Goal: Task Accomplishment & Management: Complete application form

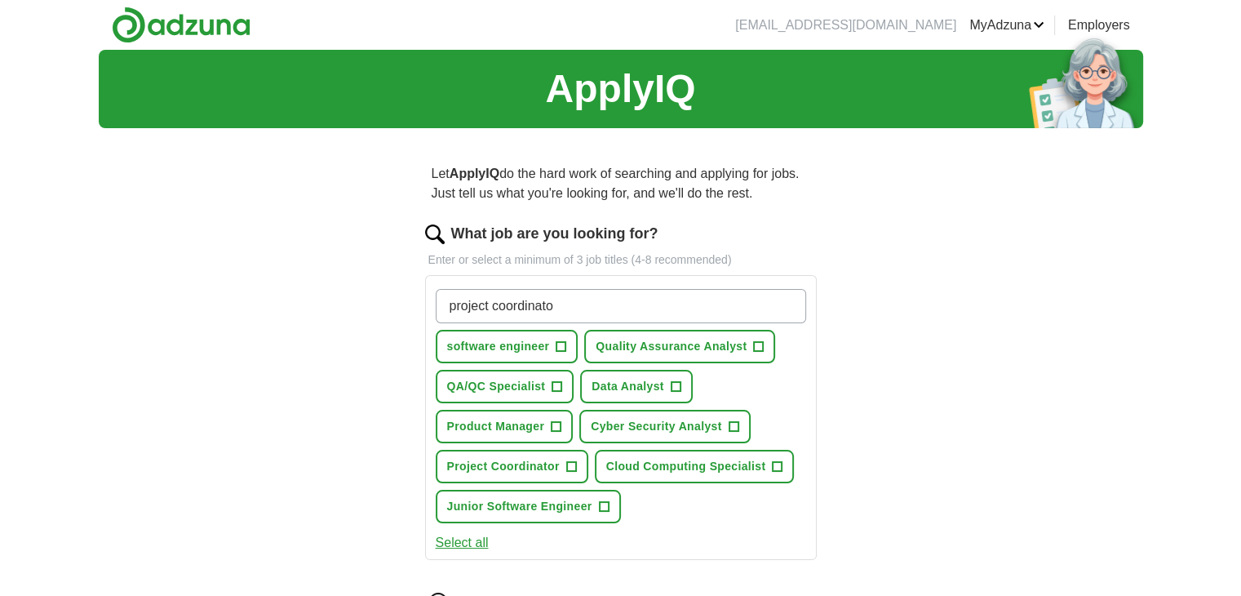
type input "project coordinator"
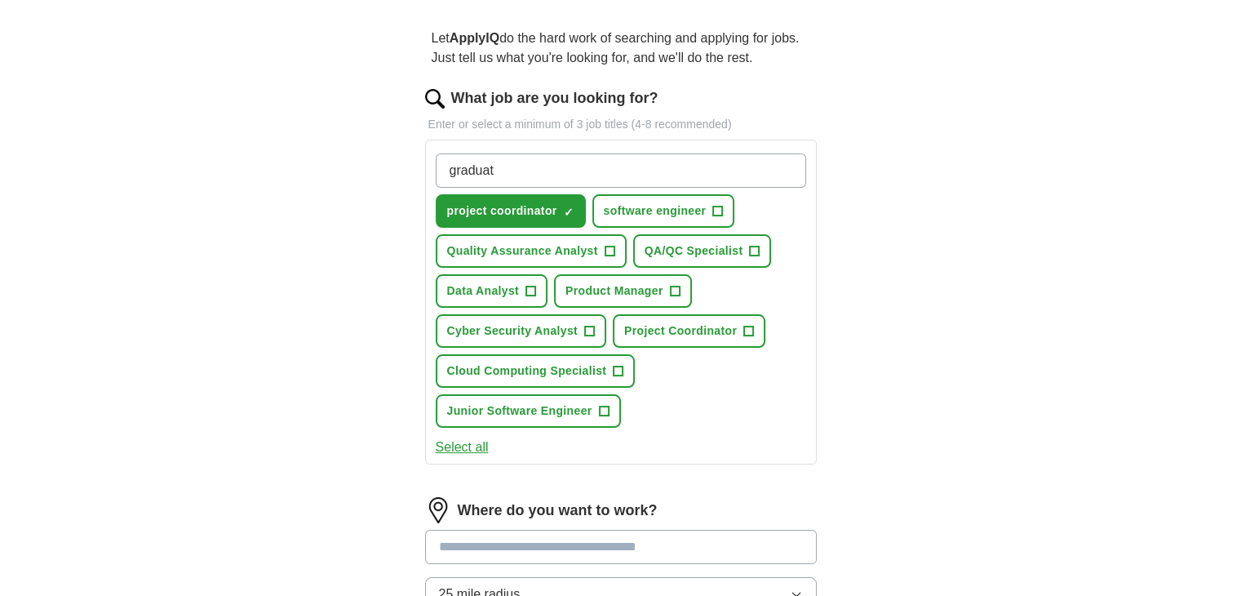
type input "graduate"
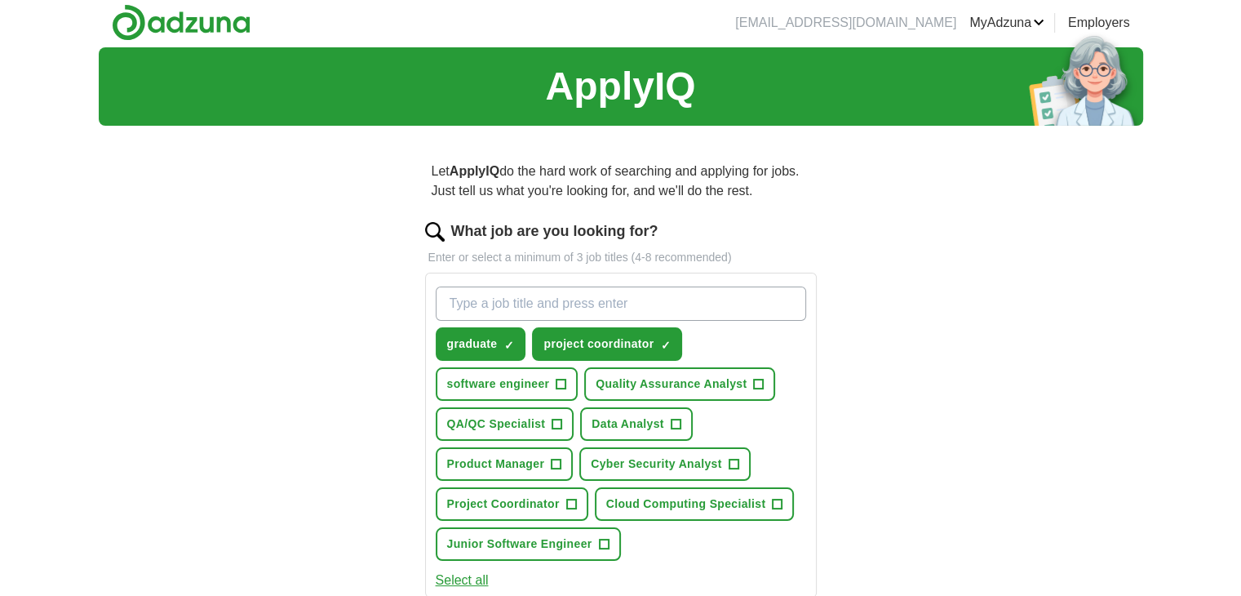
scroll to position [0, 0]
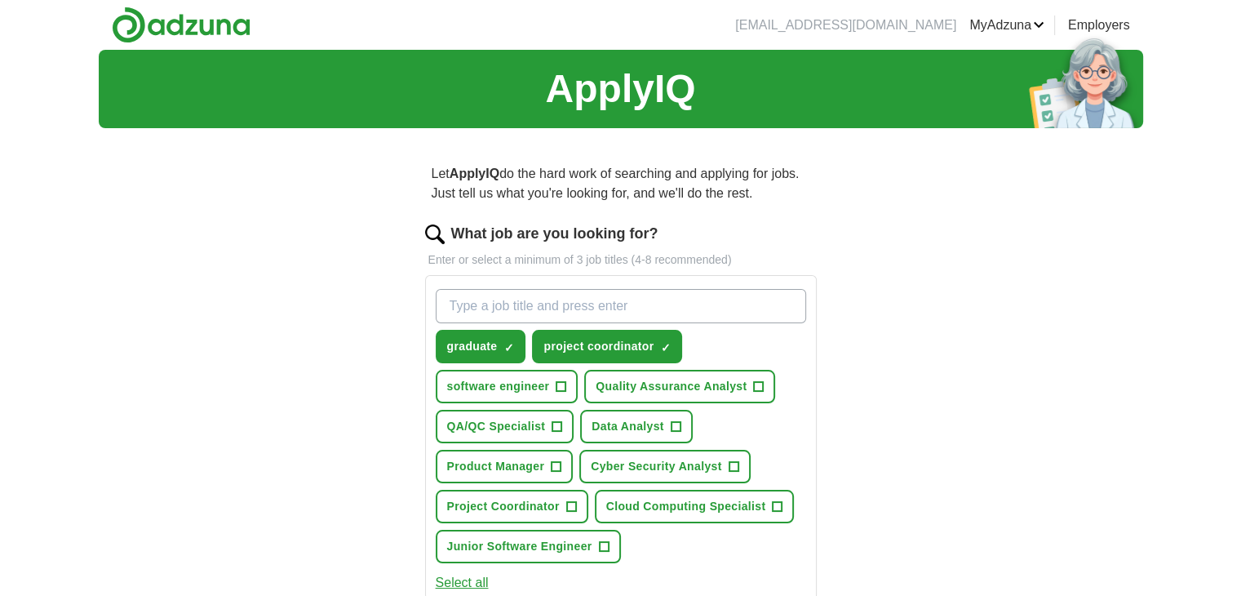
click at [493, 304] on input "What job are you looking for?" at bounding box center [621, 306] width 370 height 34
paste input "project manager"
type input "assistant project manager"
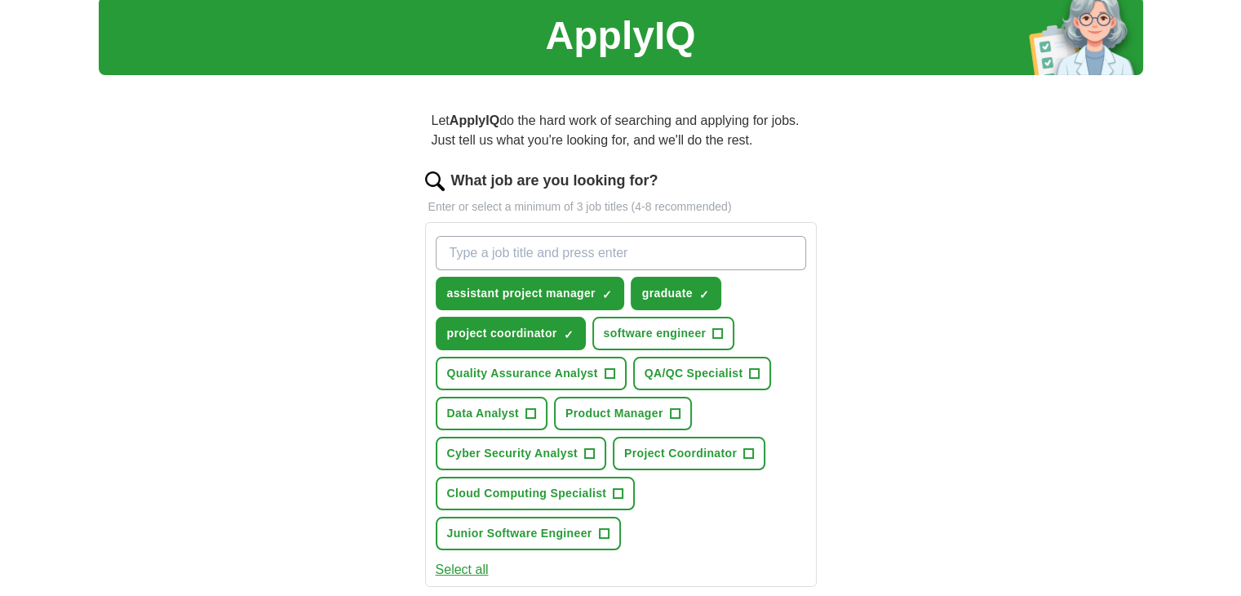
scroll to position [135, 0]
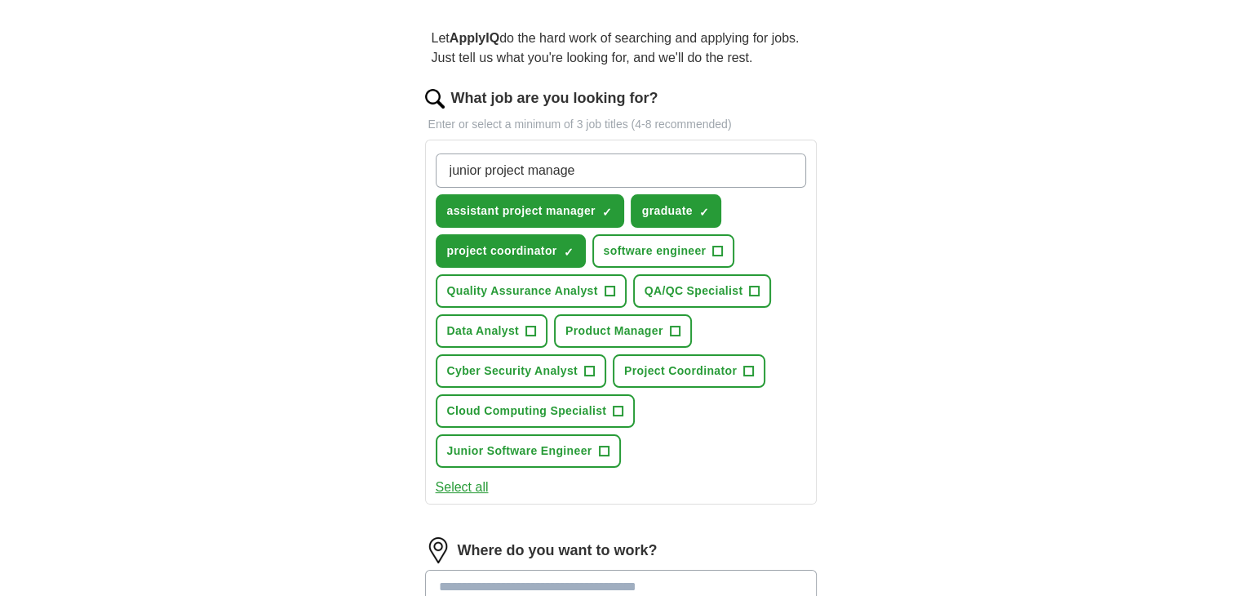
type input "junior project manager"
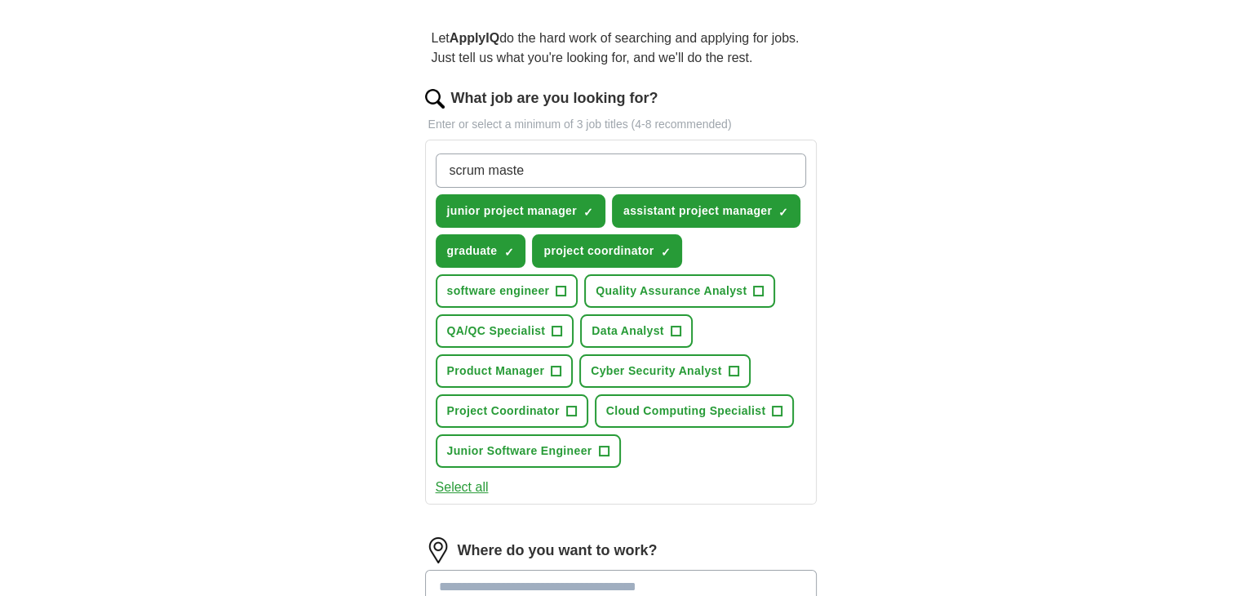
type input "scrum master"
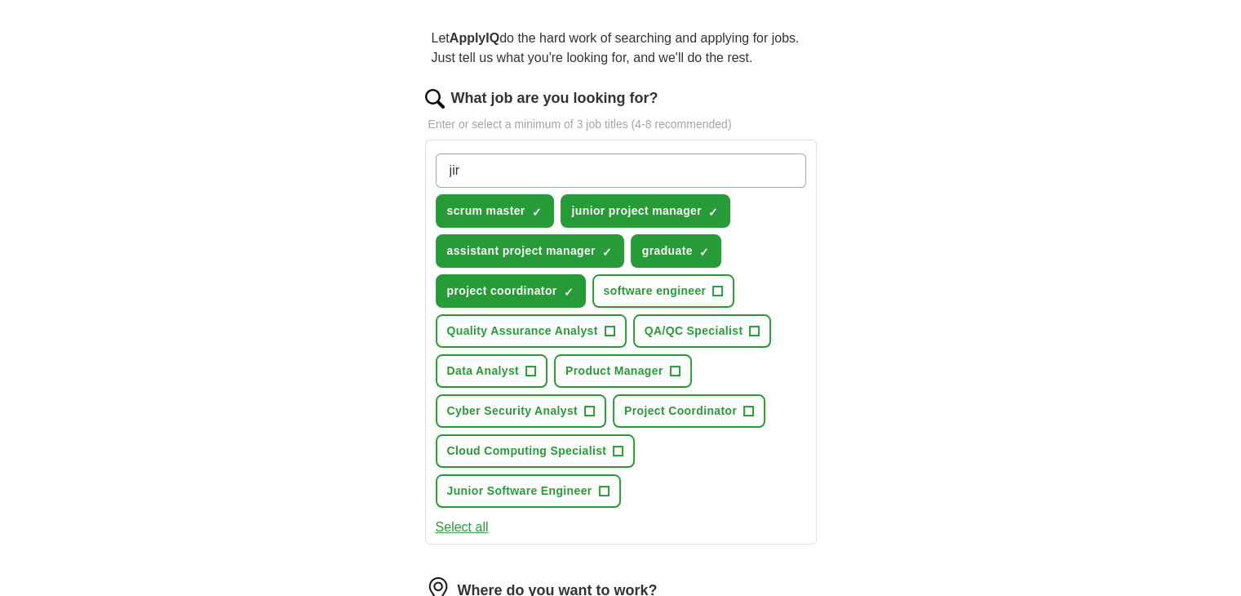
type input "jira"
type input "a"
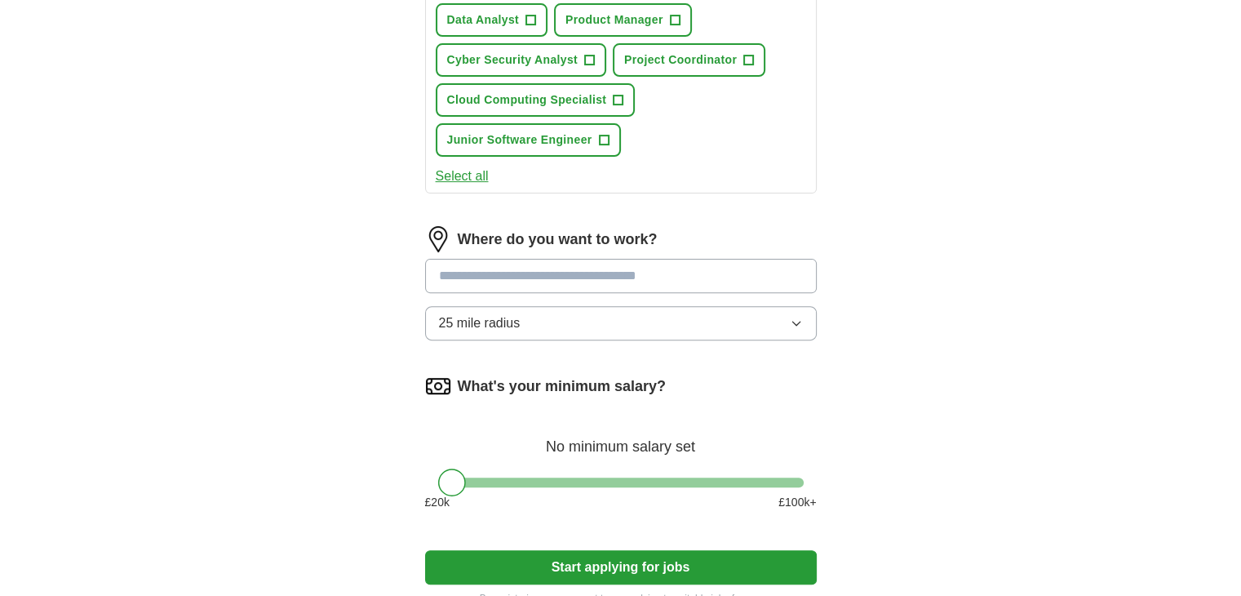
scroll to position [544, 0]
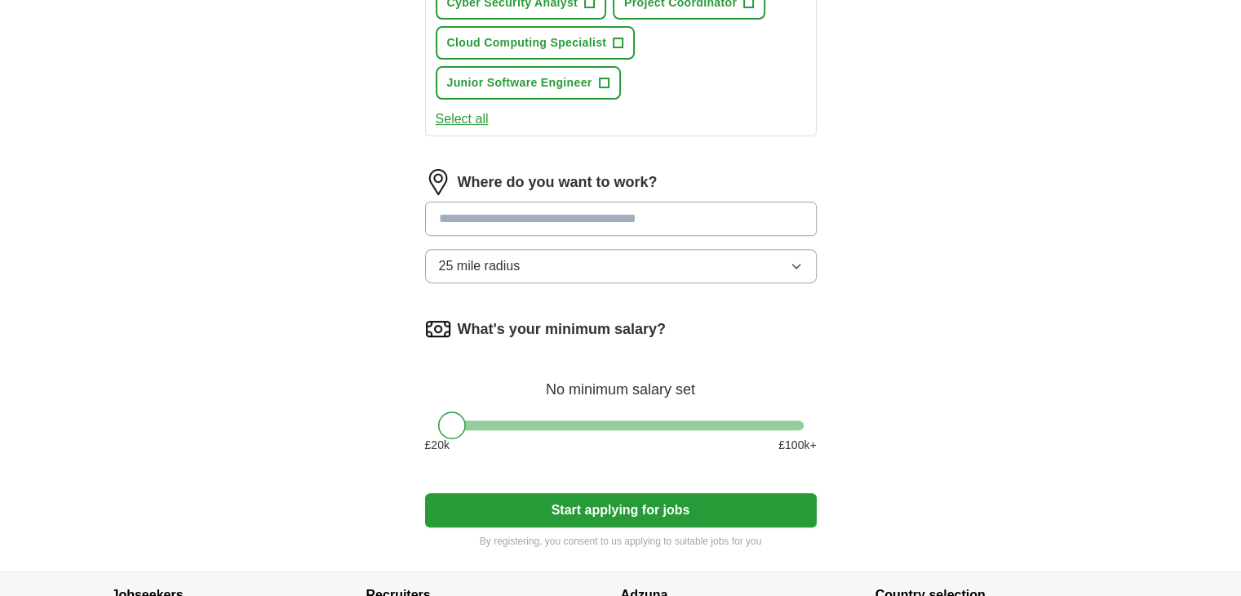
click at [531, 214] on input at bounding box center [621, 219] width 392 height 34
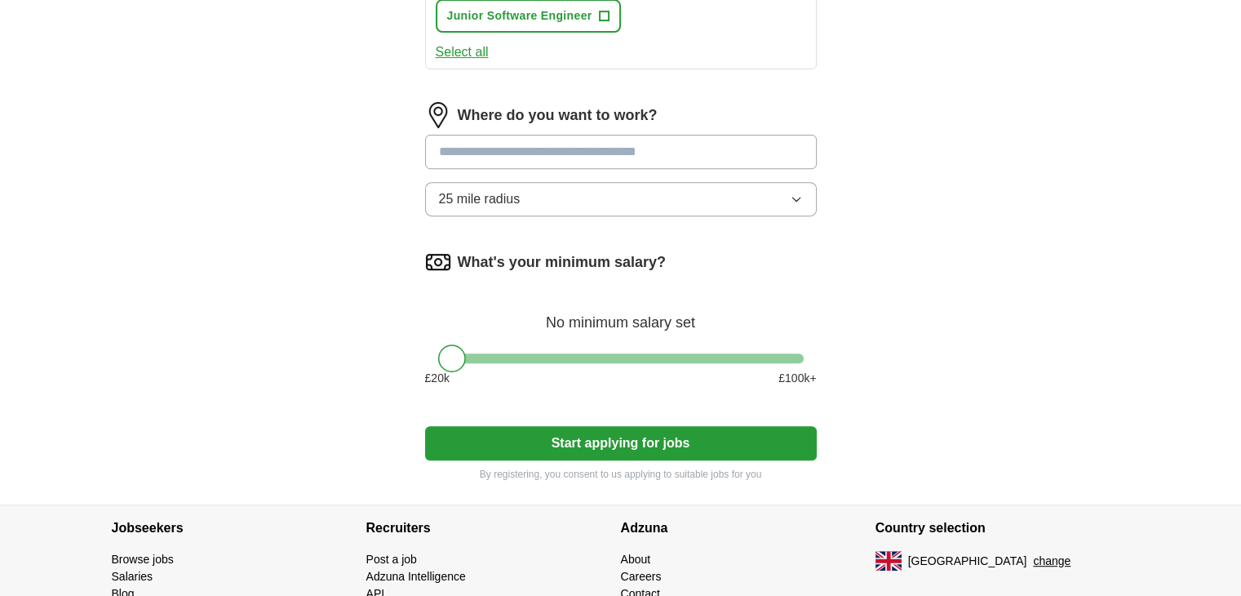
scroll to position [680, 0]
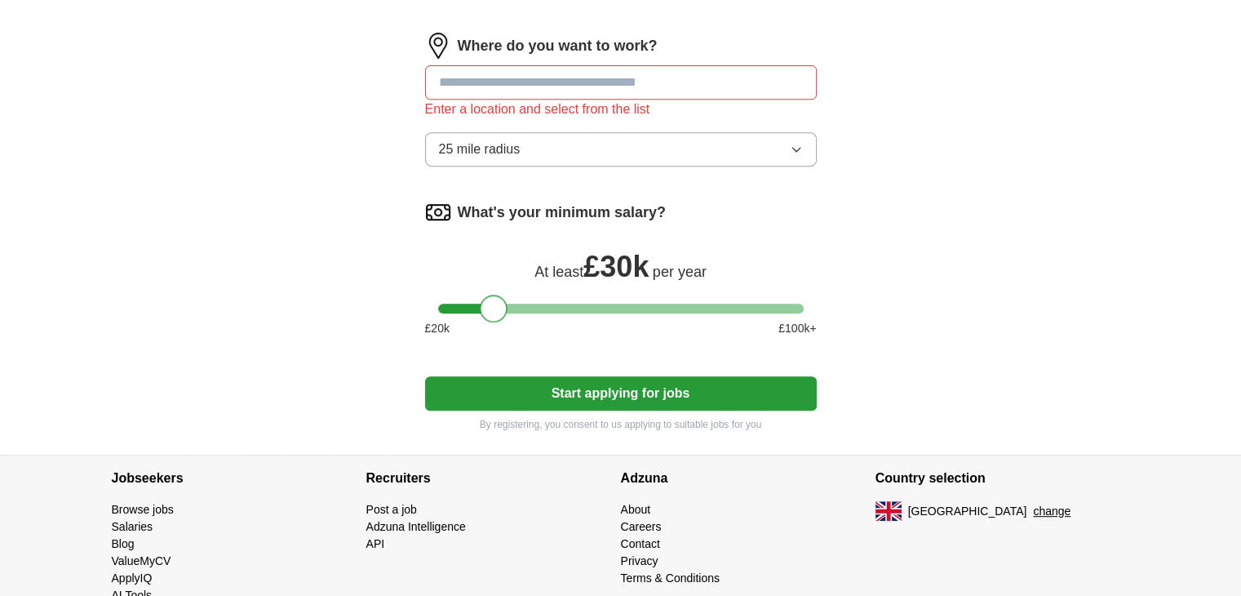
drag, startPoint x: 452, startPoint y: 283, endPoint x: 496, endPoint y: 295, distance: 45.5
click at [496, 295] on div at bounding box center [494, 309] width 28 height 28
click at [489, 85] on input at bounding box center [621, 82] width 392 height 34
type input "*******"
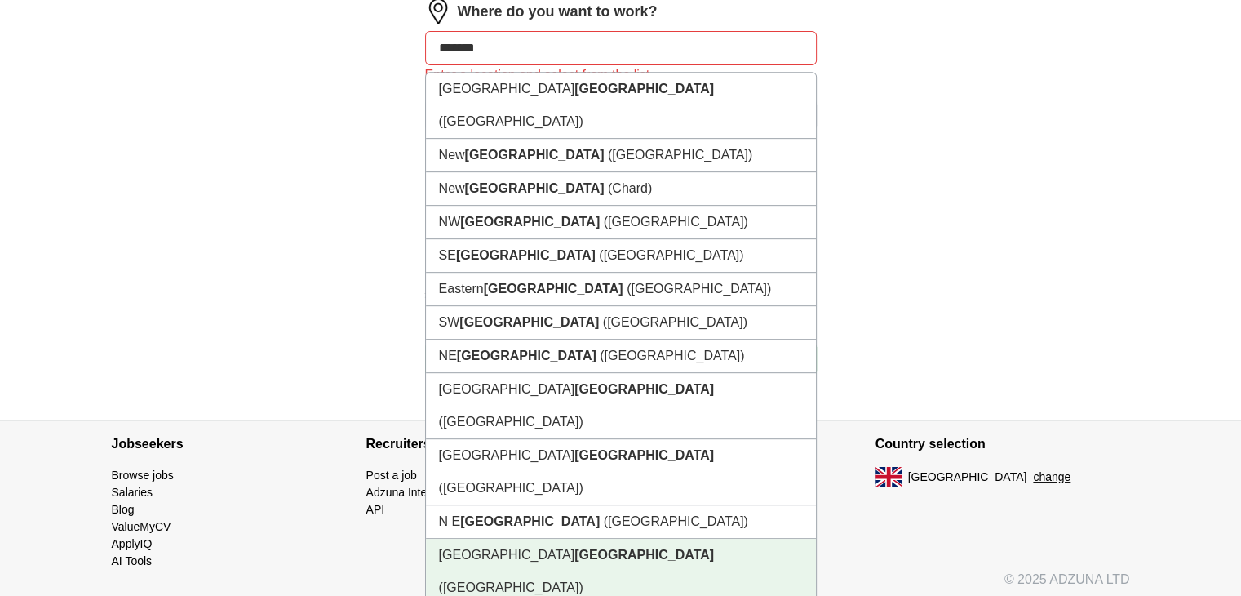
scroll to position [441, 0]
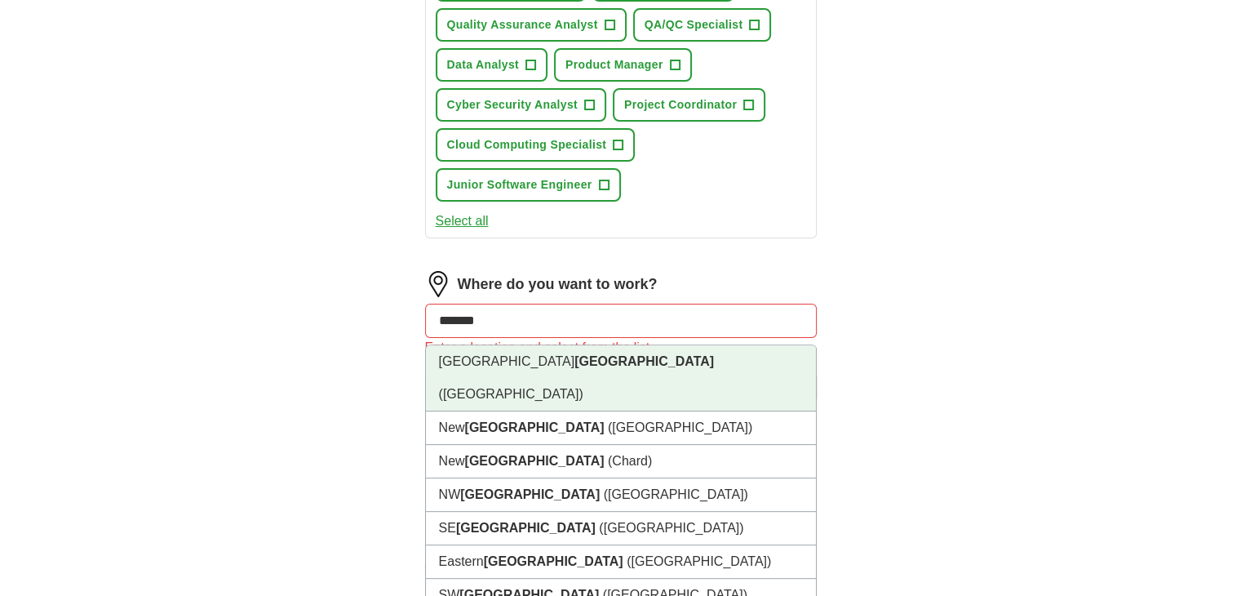
click at [575, 354] on strong "England" at bounding box center [645, 361] width 140 height 14
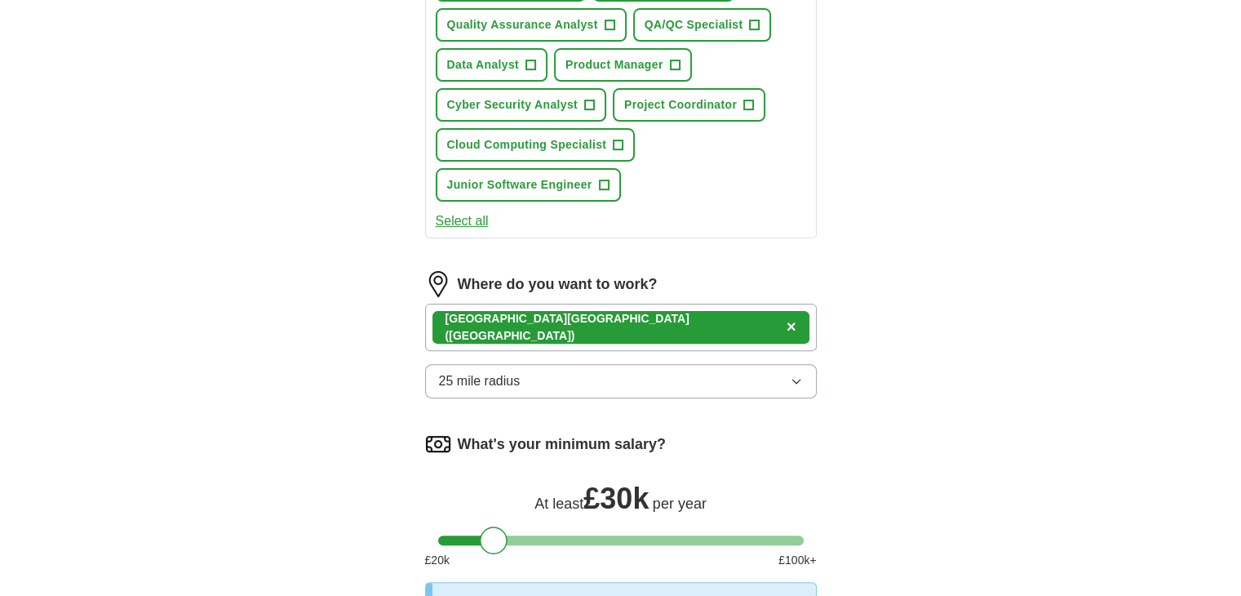
click at [646, 327] on div "North West England (UK) ×" at bounding box center [621, 327] width 392 height 47
click at [636, 322] on div "North West England (UK) ×" at bounding box center [621, 327] width 392 height 47
click at [630, 317] on div "North West England (UK) ×" at bounding box center [621, 327] width 392 height 47
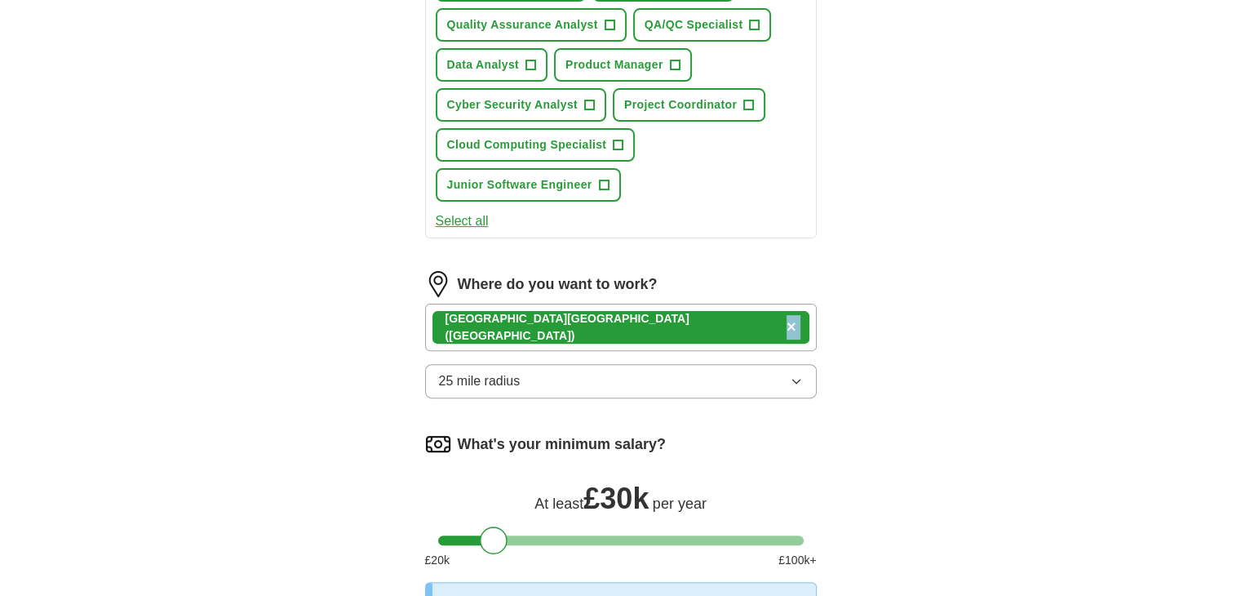
click at [630, 317] on div "North West England (UK) ×" at bounding box center [621, 327] width 392 height 47
click at [627, 315] on div "North West England (UK) ×" at bounding box center [621, 327] width 392 height 47
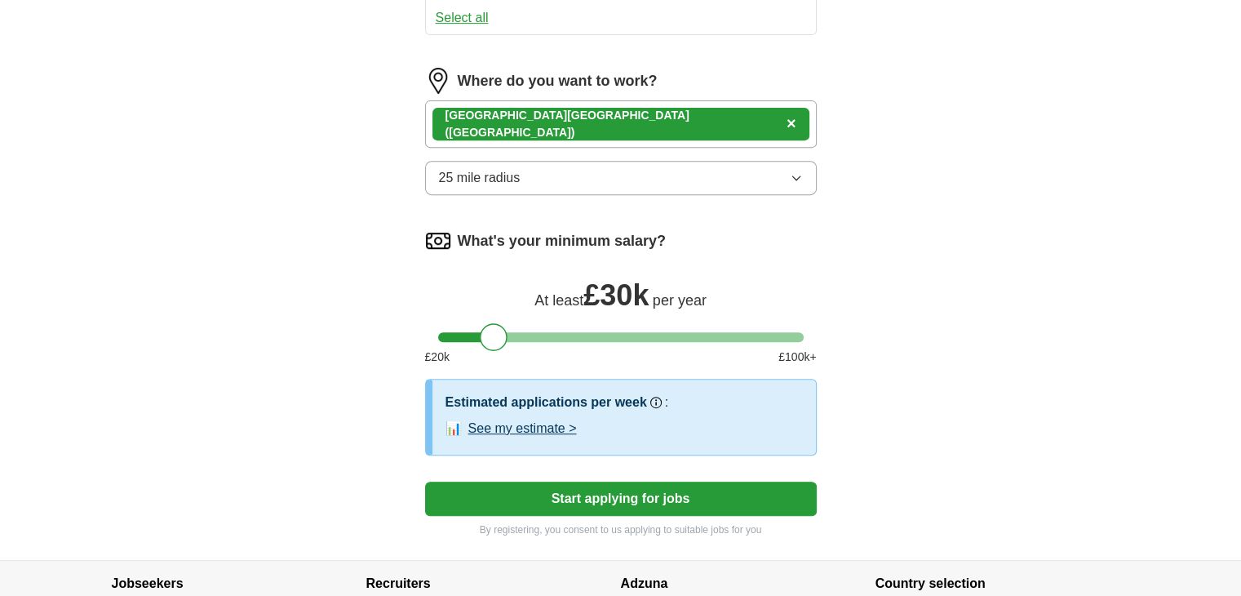
scroll to position [714, 0]
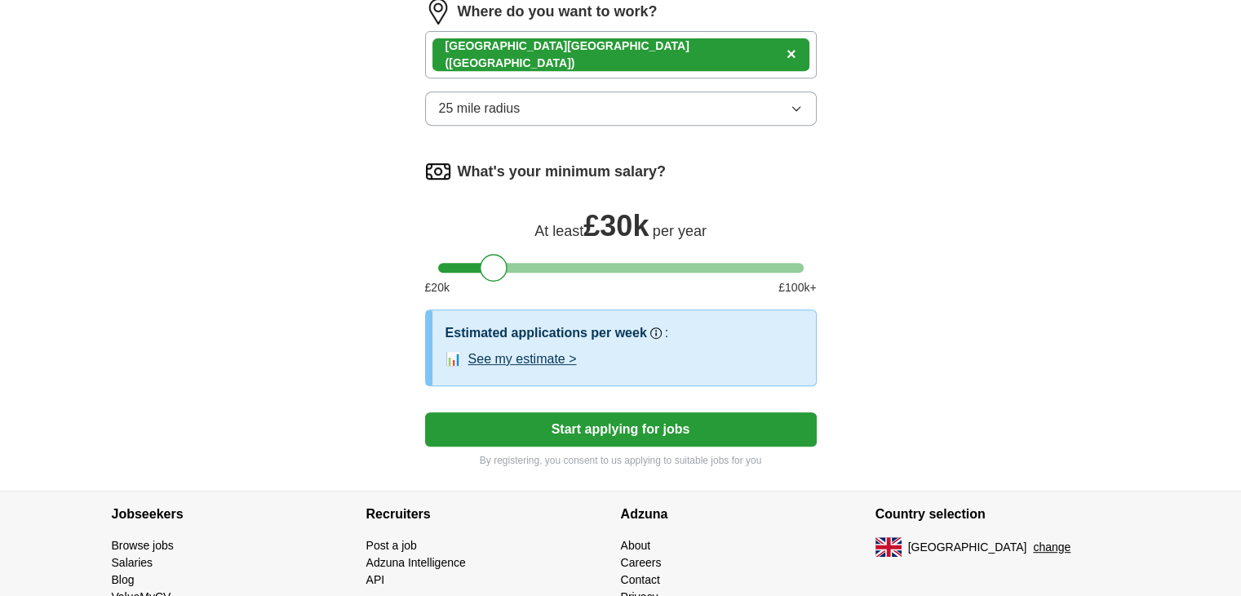
click at [630, 412] on button "Start applying for jobs" at bounding box center [621, 429] width 392 height 34
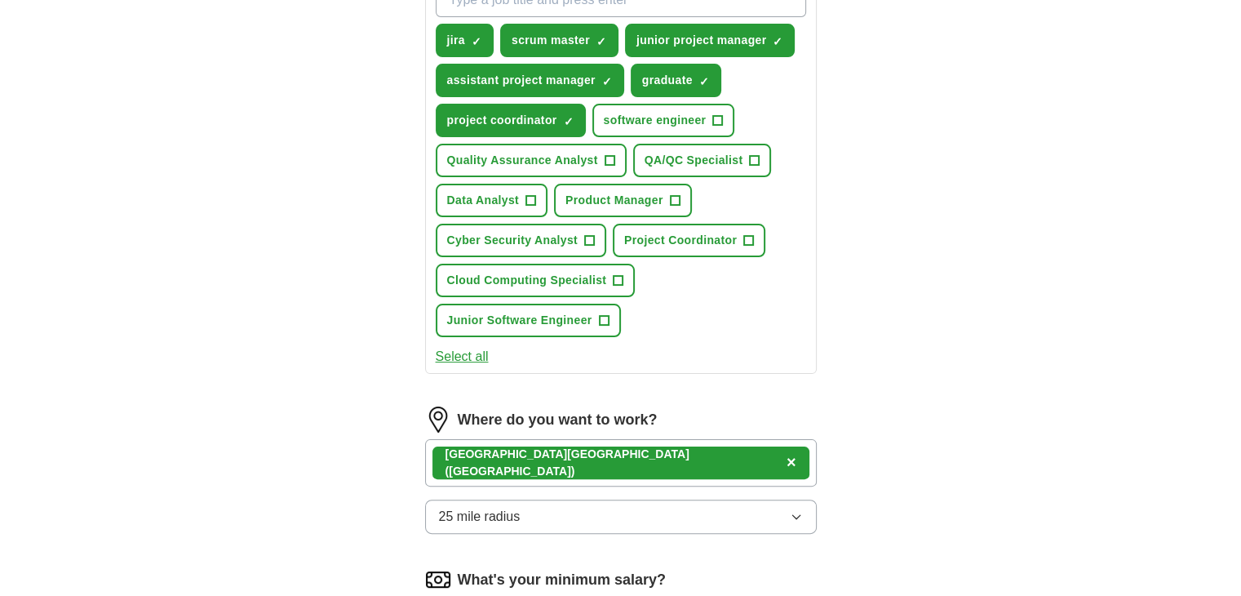
select select "**"
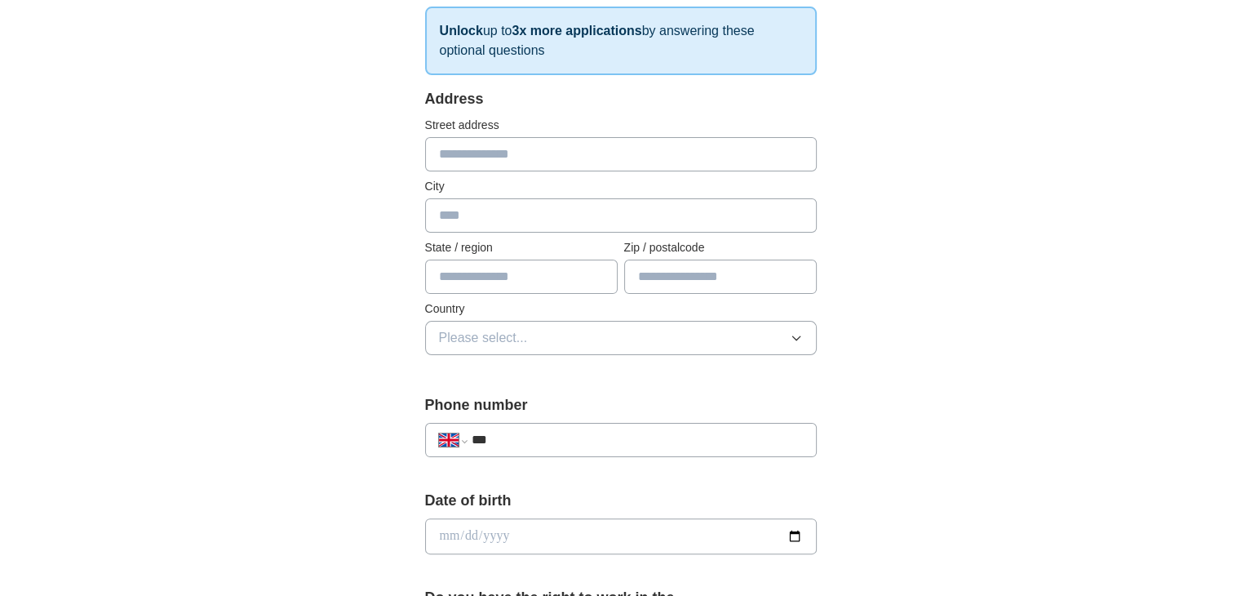
scroll to position [272, 0]
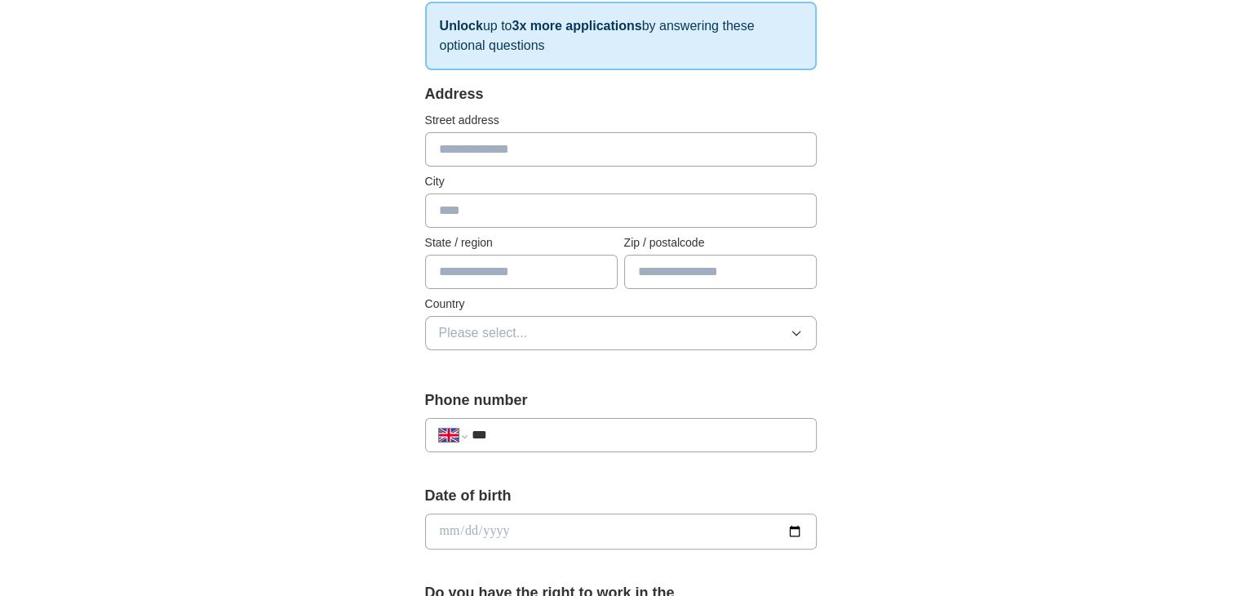
click at [493, 139] on input "text" at bounding box center [621, 149] width 392 height 34
type input "**********"
type input "******"
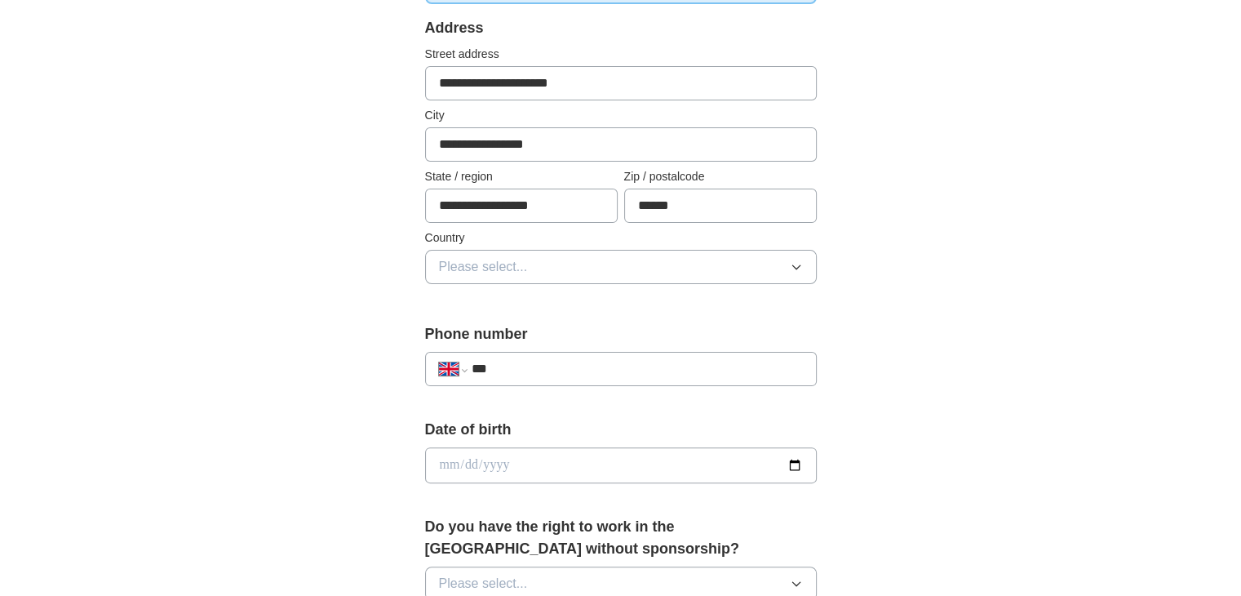
scroll to position [408, 0]
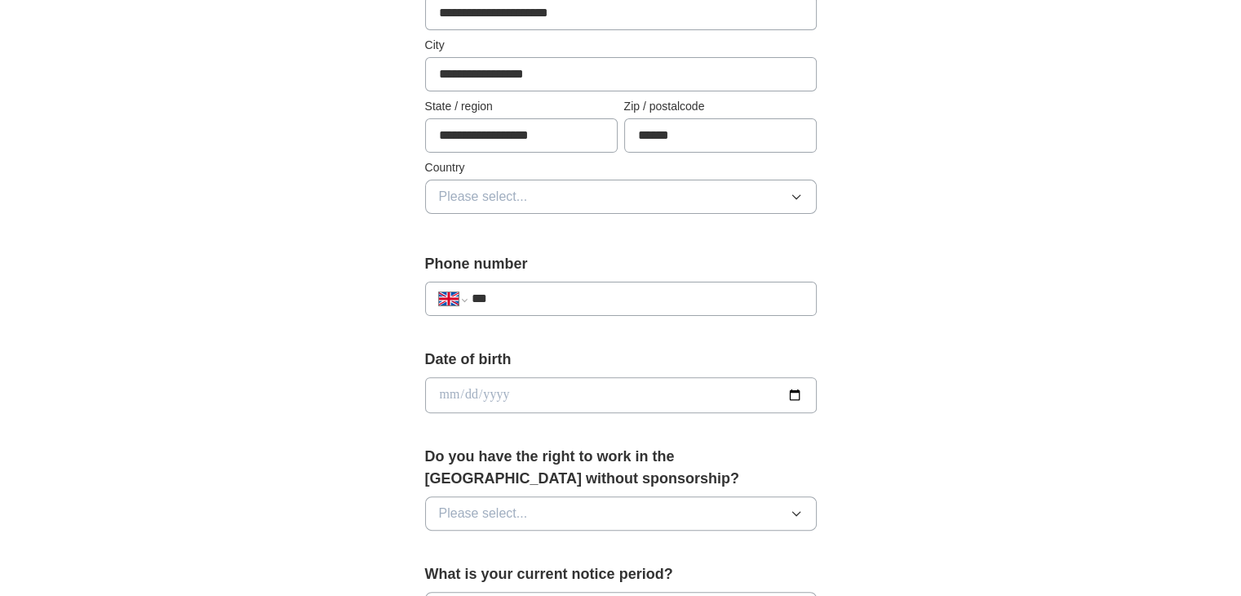
click at [513, 202] on span "Please select..." at bounding box center [483, 197] width 89 height 20
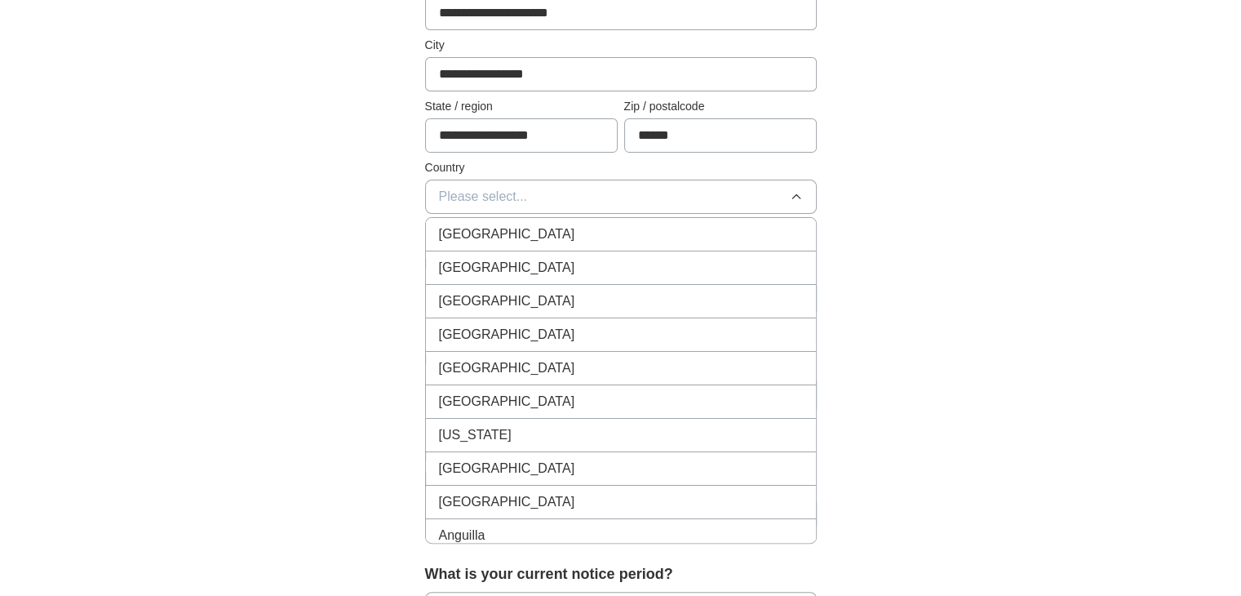
click at [519, 239] on span "[GEOGRAPHIC_DATA]" at bounding box center [507, 234] width 136 height 20
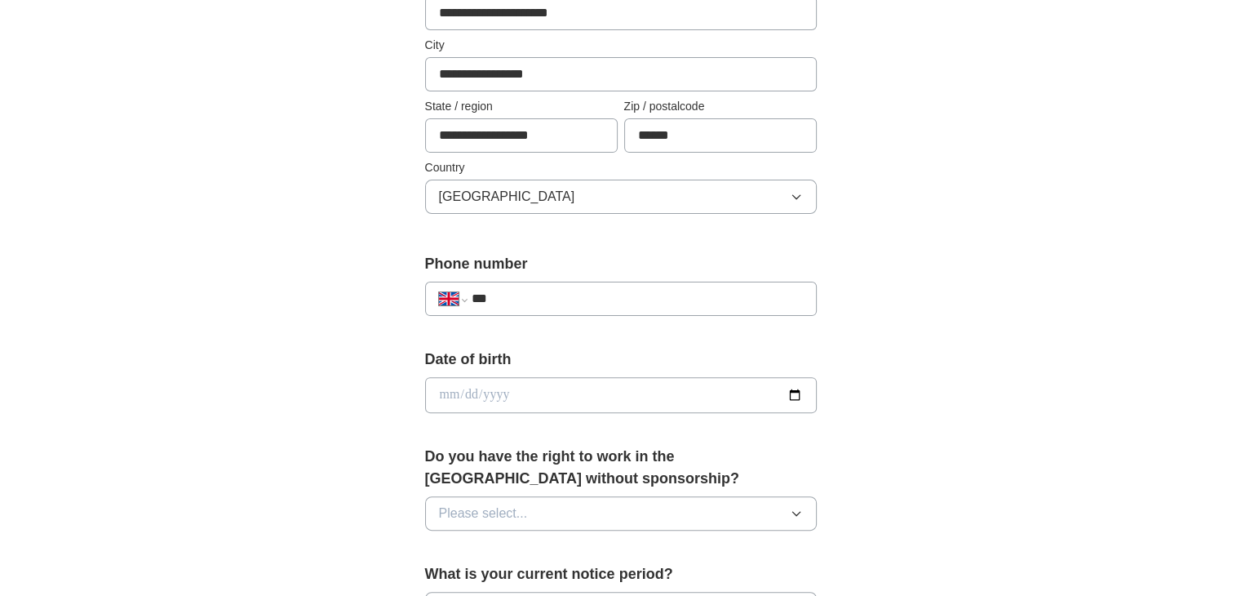
click at [512, 276] on div "**********" at bounding box center [621, 291] width 392 height 76
click at [531, 297] on input "***" at bounding box center [636, 299] width 331 height 20
type input "**********"
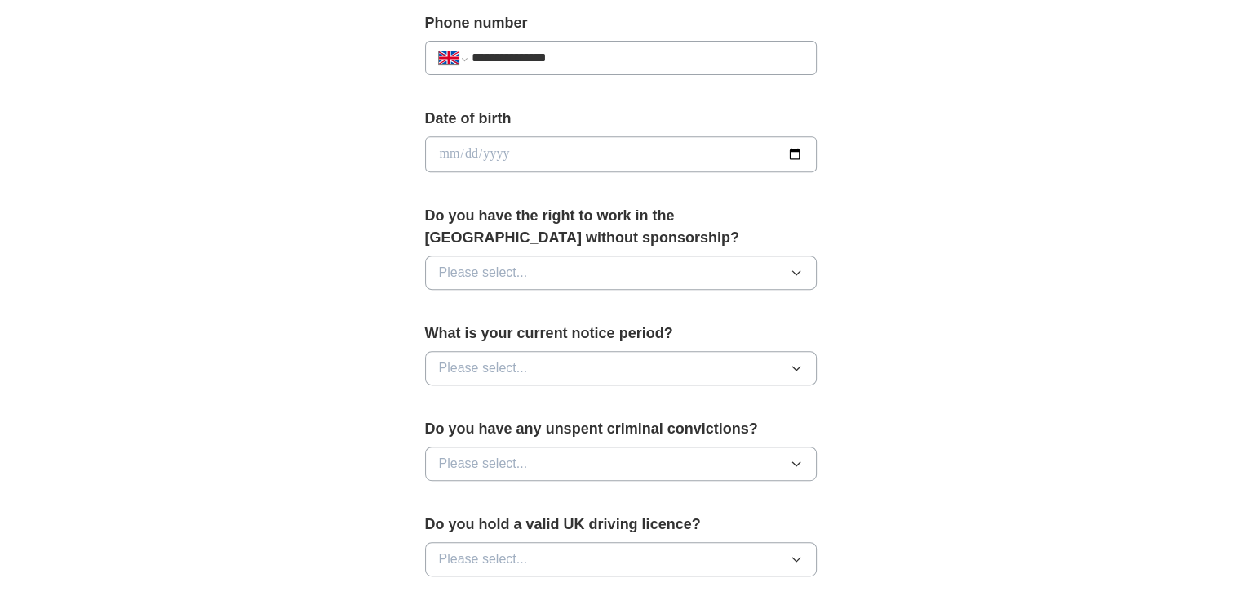
scroll to position [680, 0]
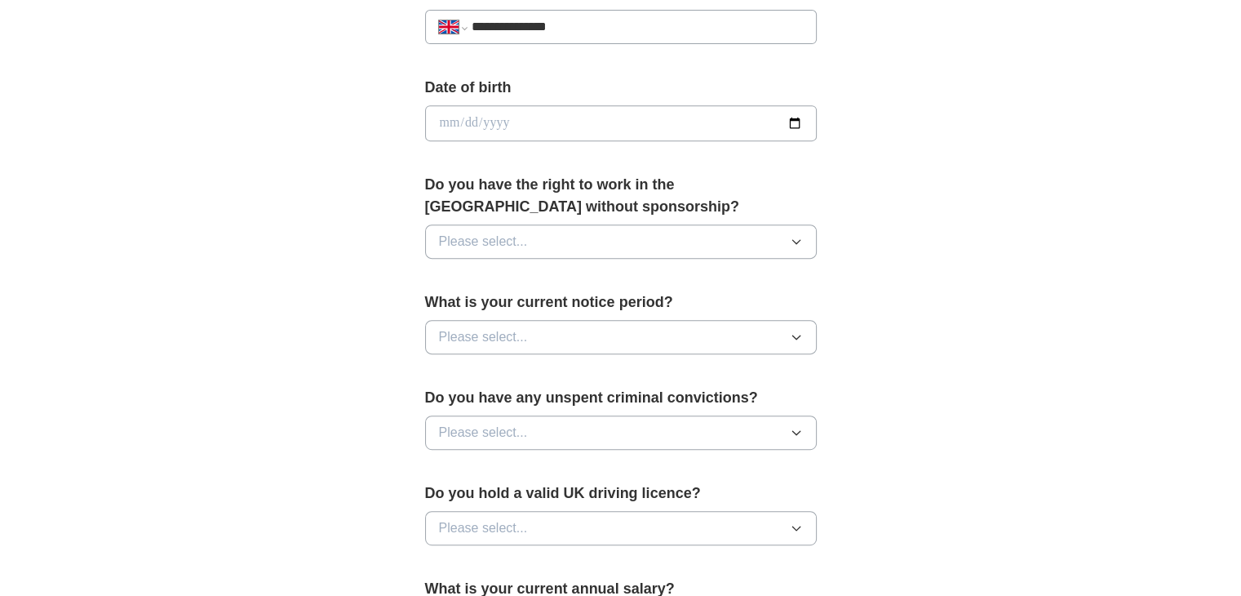
click at [588, 247] on button "Please select..." at bounding box center [621, 241] width 392 height 34
click at [524, 287] on li "Yes" at bounding box center [621, 279] width 390 height 33
click at [527, 333] on button "Please select..." at bounding box center [621, 337] width 392 height 34
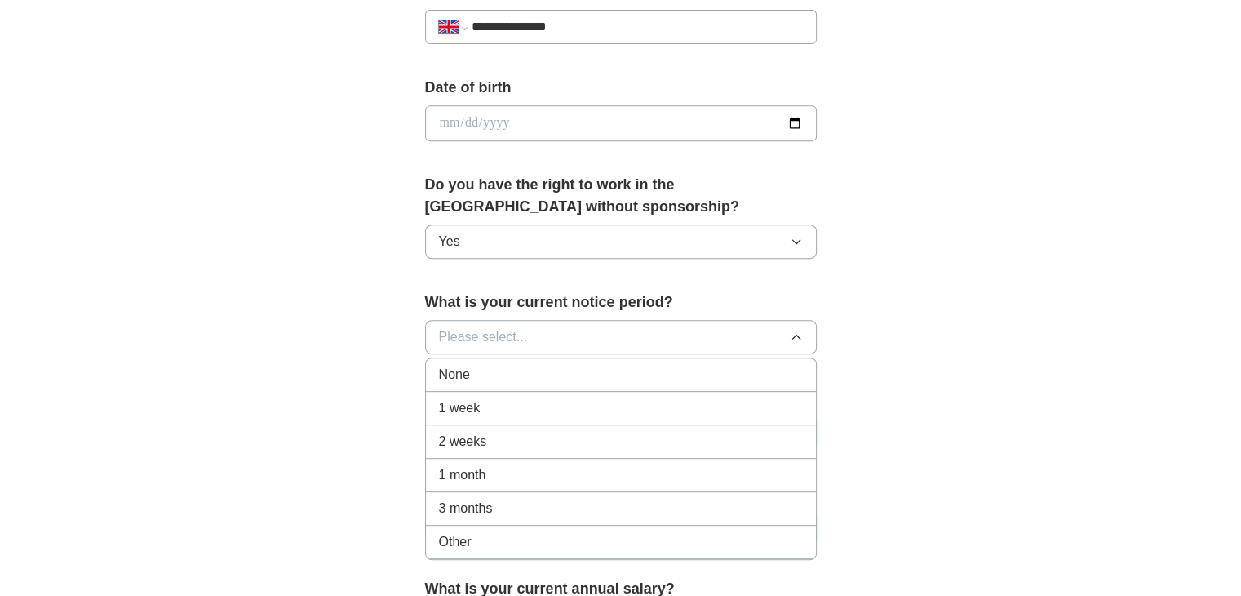
click at [504, 412] on div "1 week" at bounding box center [621, 408] width 364 height 20
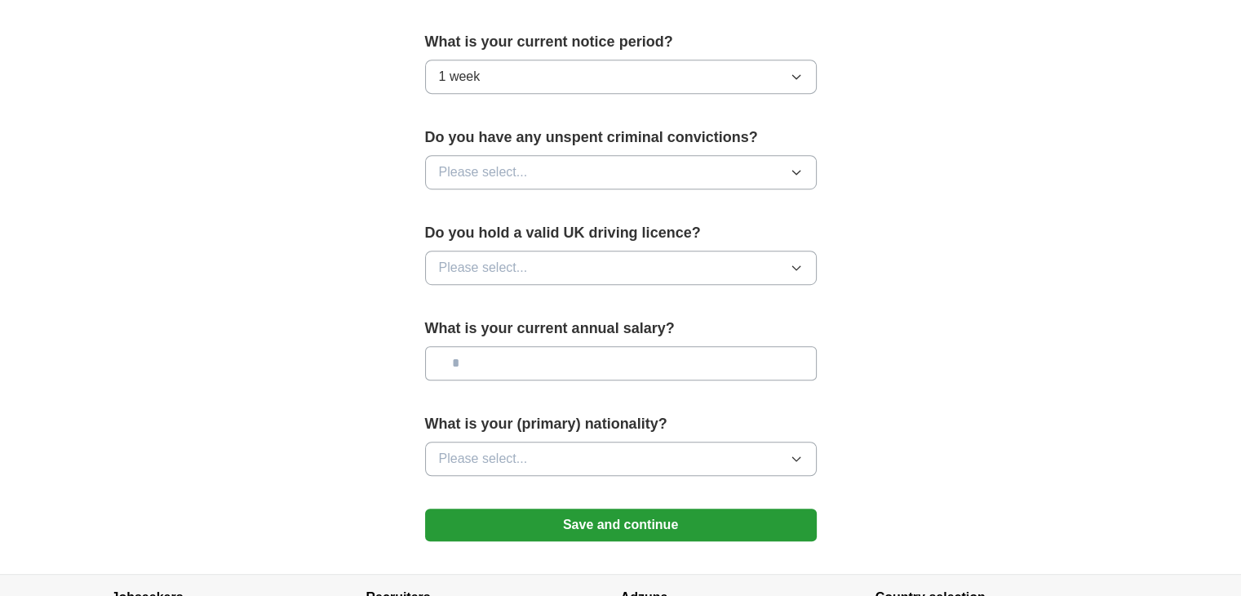
scroll to position [952, 0]
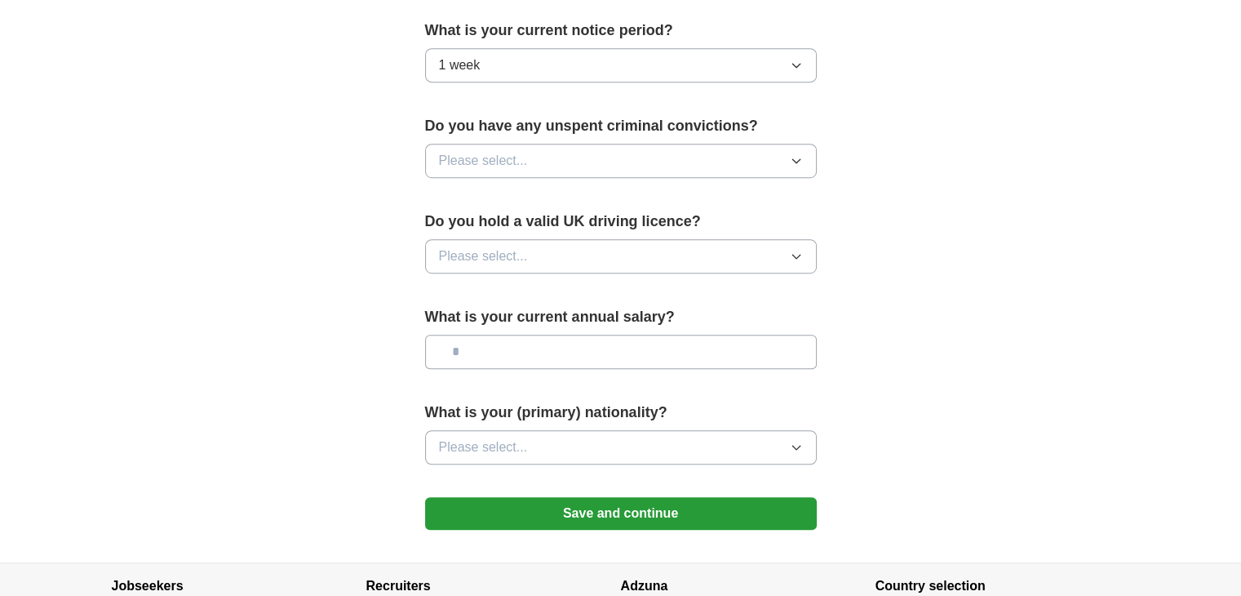
click at [582, 149] on button "Please select..." at bounding box center [621, 161] width 392 height 34
click at [551, 222] on div "No" at bounding box center [621, 232] width 364 height 20
click at [541, 254] on button "Please select..." at bounding box center [621, 256] width 392 height 34
click at [522, 311] on li "No" at bounding box center [621, 327] width 390 height 33
click at [522, 265] on button "No" at bounding box center [621, 256] width 392 height 34
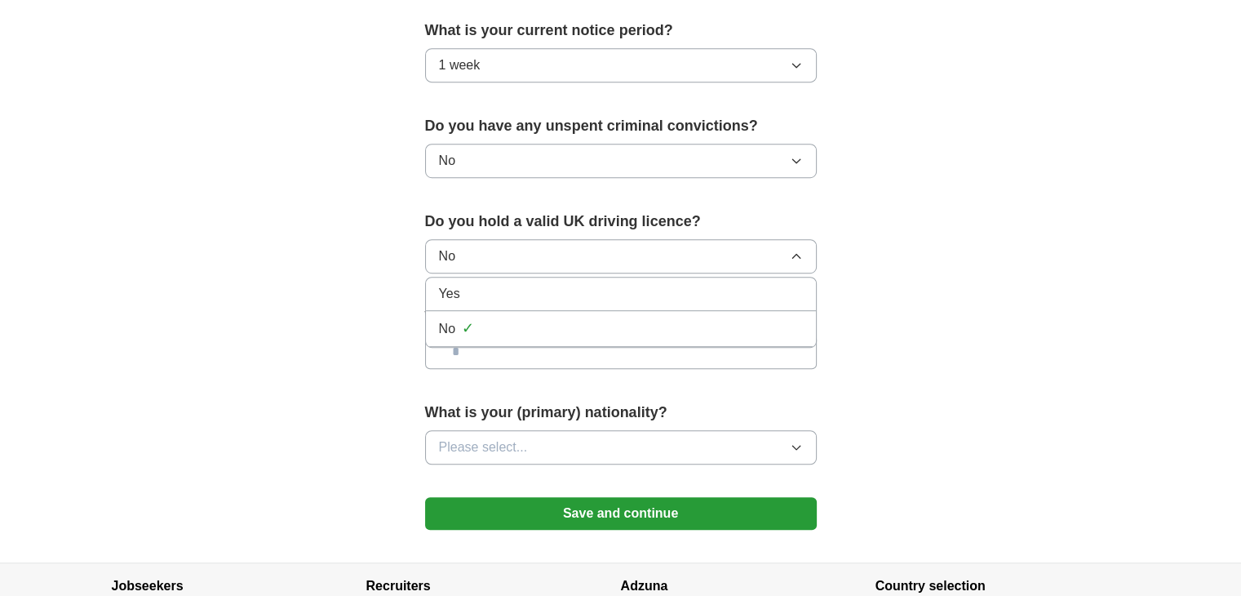
click at [521, 301] on li "Yes" at bounding box center [621, 293] width 390 height 33
click at [544, 338] on input "text" at bounding box center [621, 352] width 392 height 34
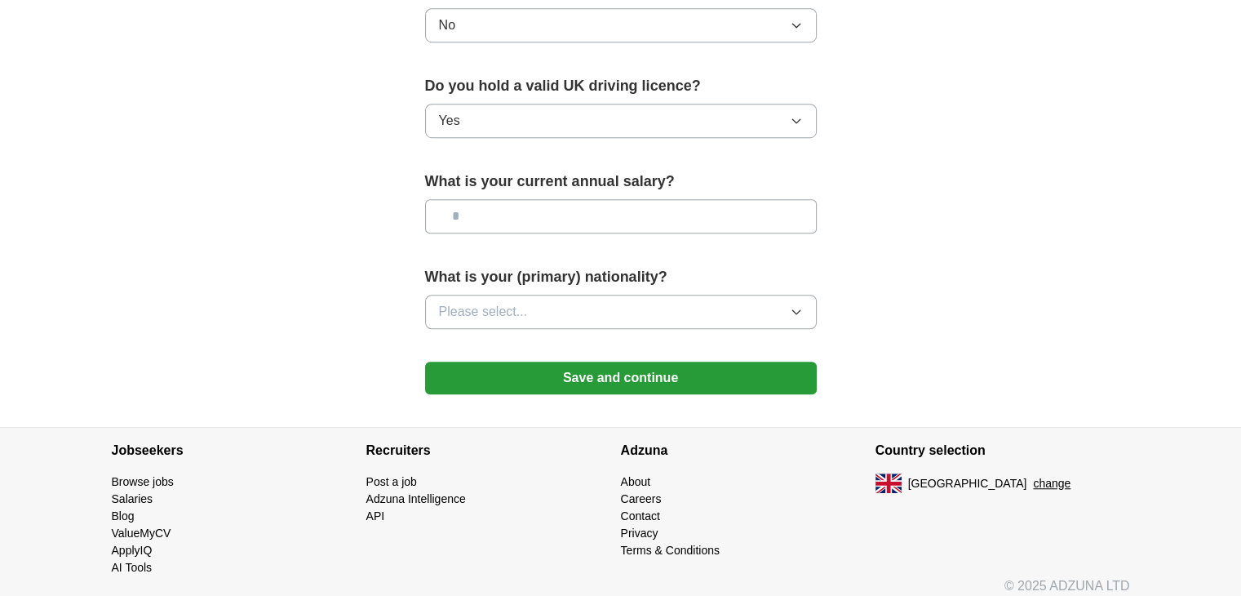
scroll to position [1088, 0]
type input "*******"
click at [650, 324] on div "What is your (primary) nationality? Please select..." at bounding box center [621, 303] width 392 height 76
click at [603, 308] on button "Please select..." at bounding box center [621, 311] width 392 height 34
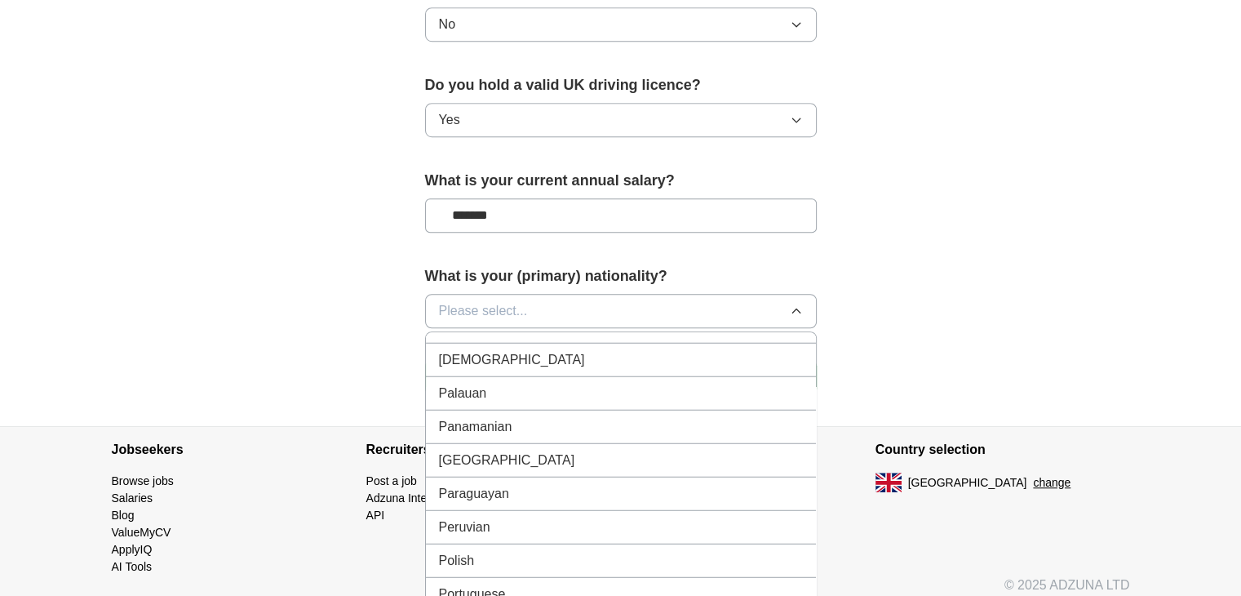
scroll to position [4488, 0]
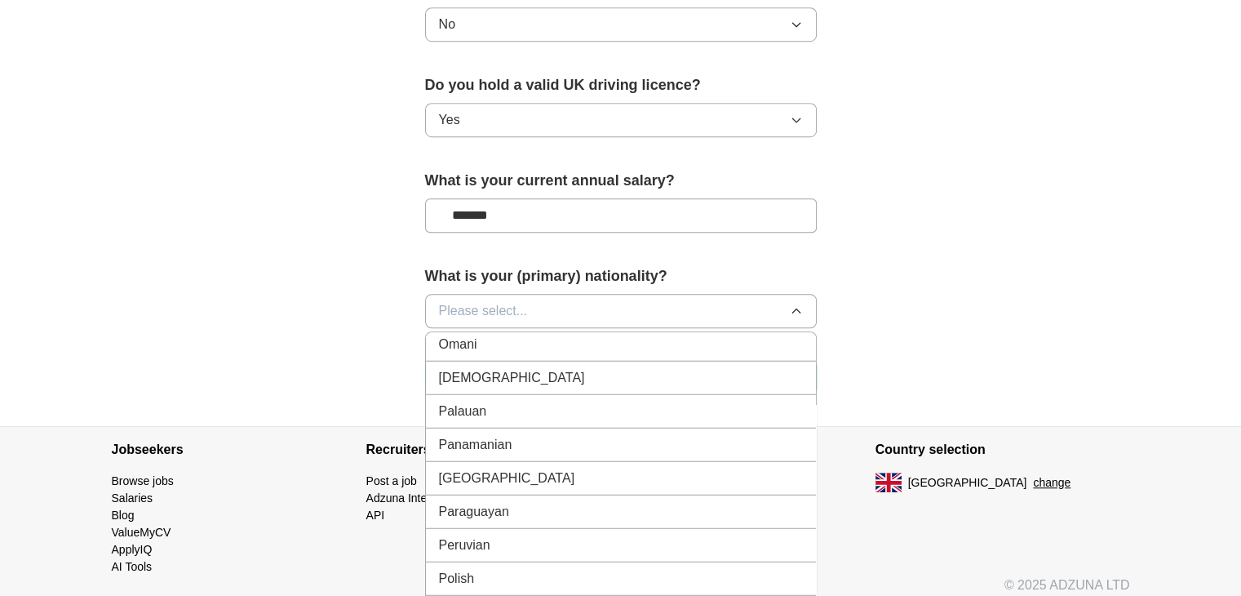
click at [514, 367] on div "Pakistani" at bounding box center [621, 377] width 364 height 20
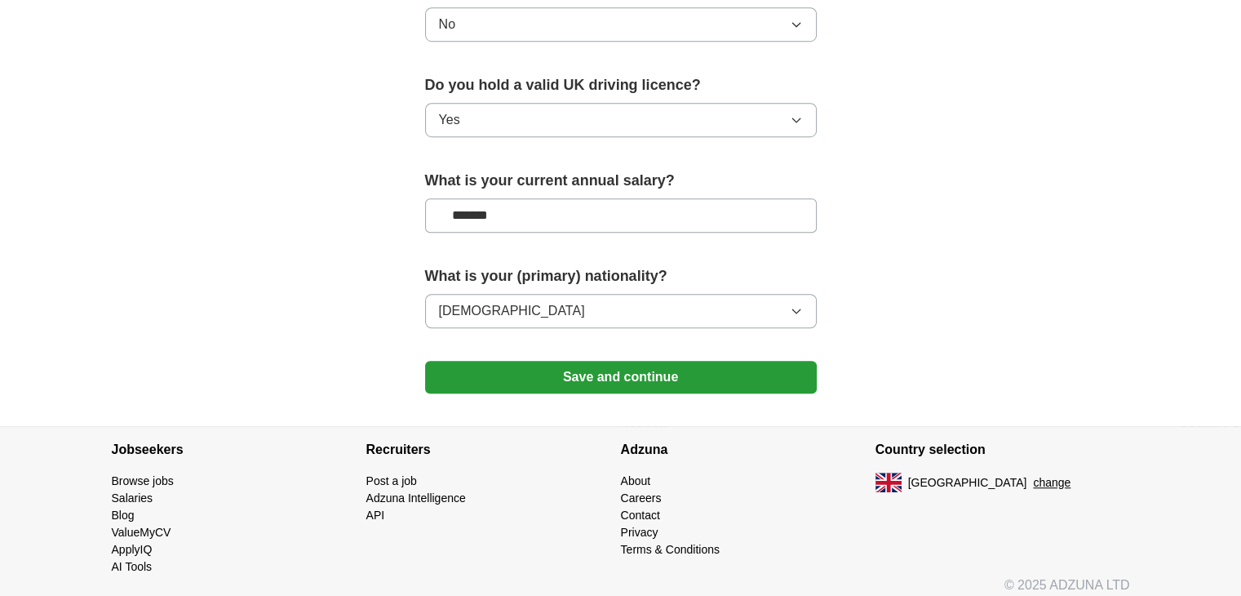
click at [707, 388] on button "Save and continue" at bounding box center [621, 377] width 392 height 33
click at [699, 383] on button "Save and continue" at bounding box center [621, 377] width 392 height 33
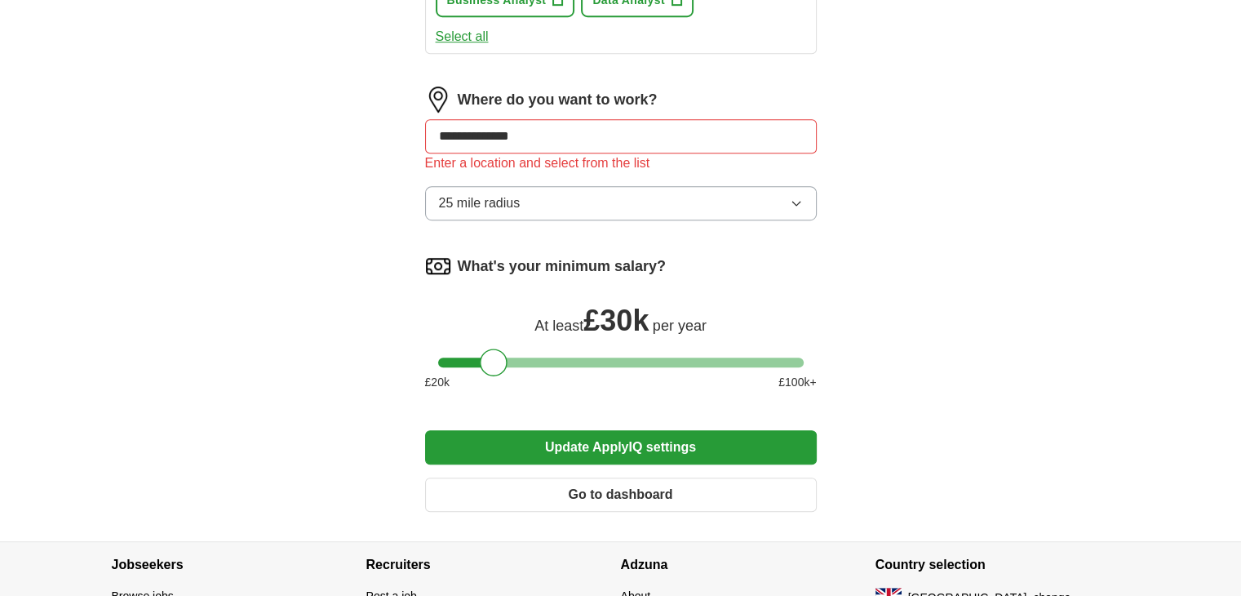
click at [554, 142] on input "**********" at bounding box center [621, 136] width 392 height 34
drag, startPoint x: 394, startPoint y: 112, endPoint x: 287, endPoint y: 106, distance: 107.1
type input "**"
click at [425, 430] on button "Update ApplyIQ settings" at bounding box center [621, 447] width 392 height 34
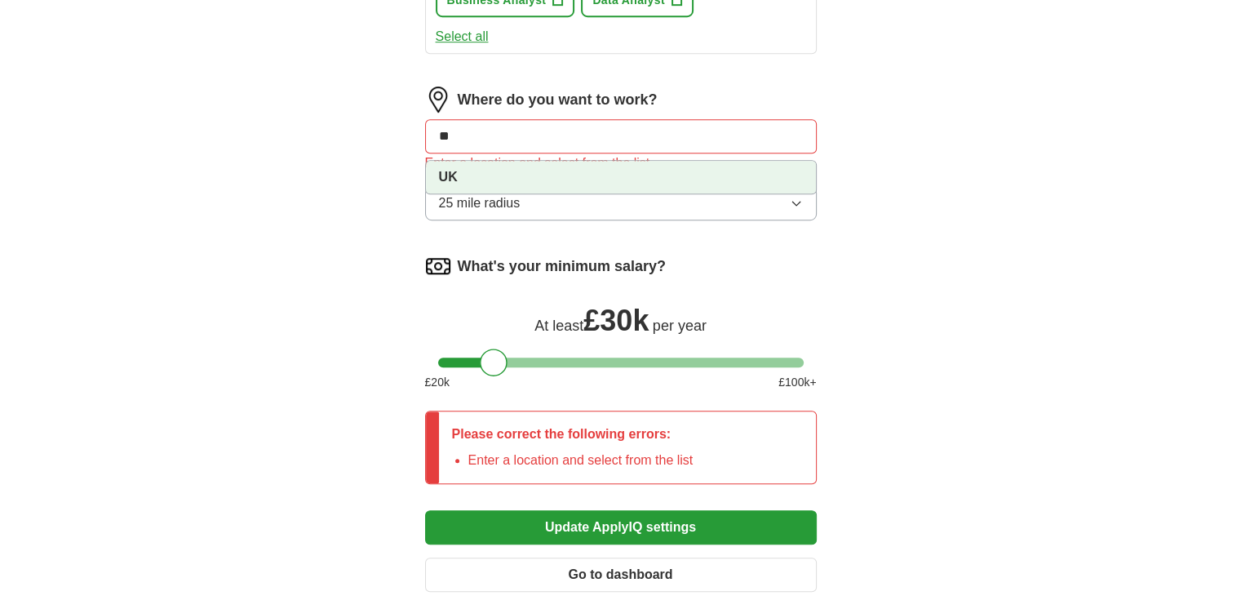
click at [456, 174] on strong "UK" at bounding box center [448, 177] width 19 height 14
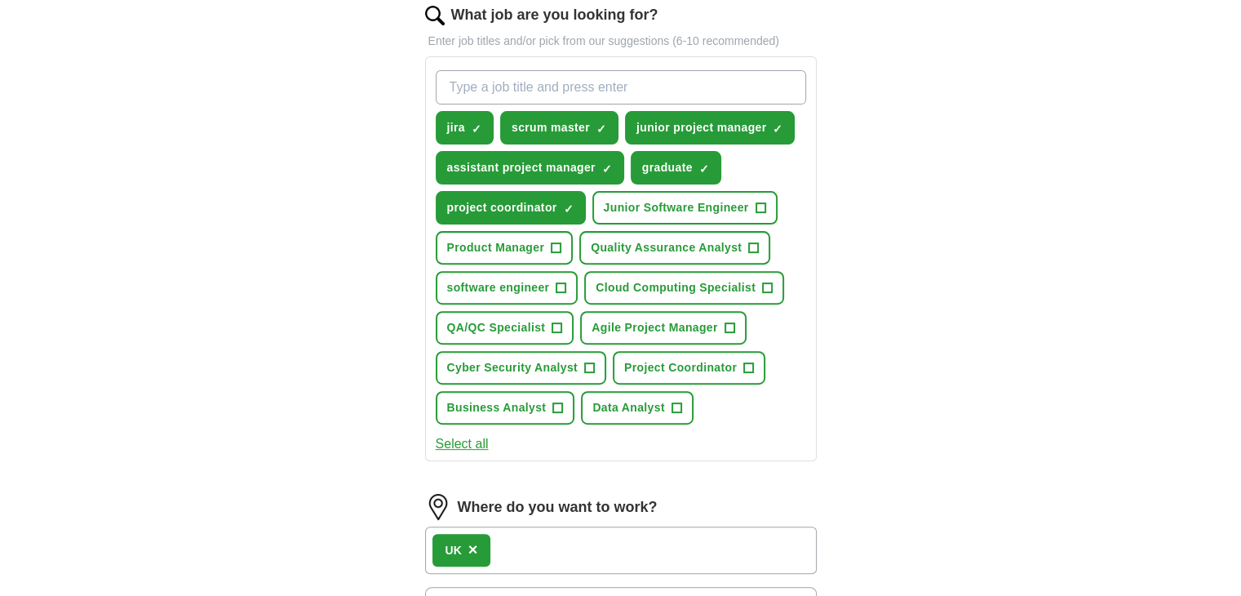
scroll to position [544, 0]
click at [521, 99] on input "What job are you looking for?" at bounding box center [621, 88] width 370 height 34
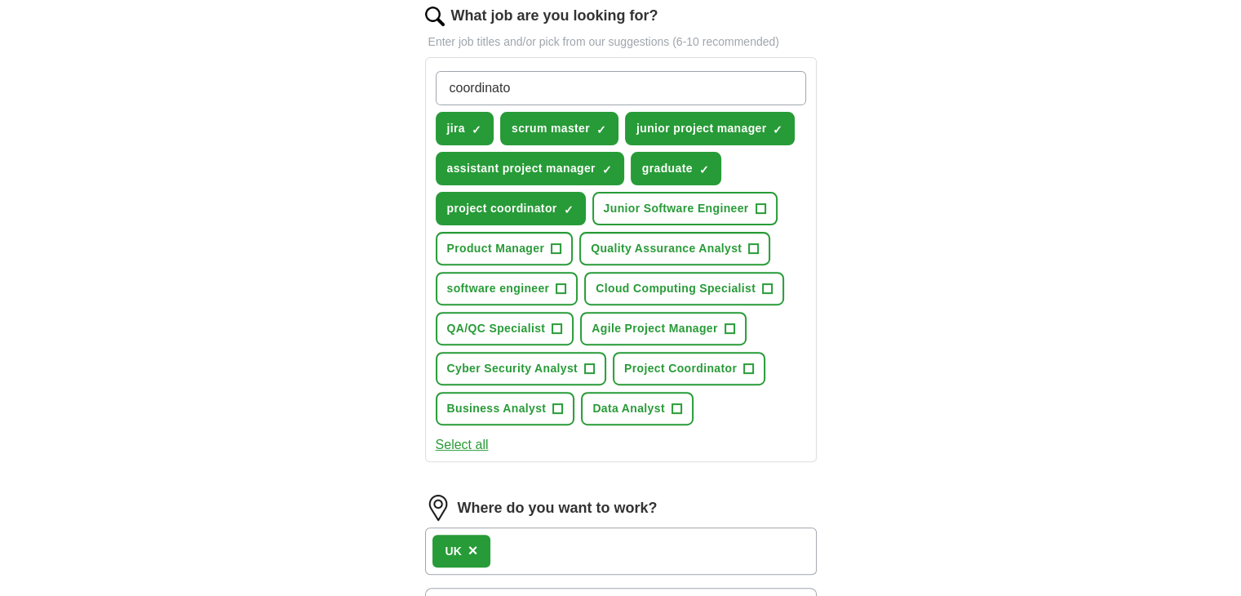
type input "coordinator"
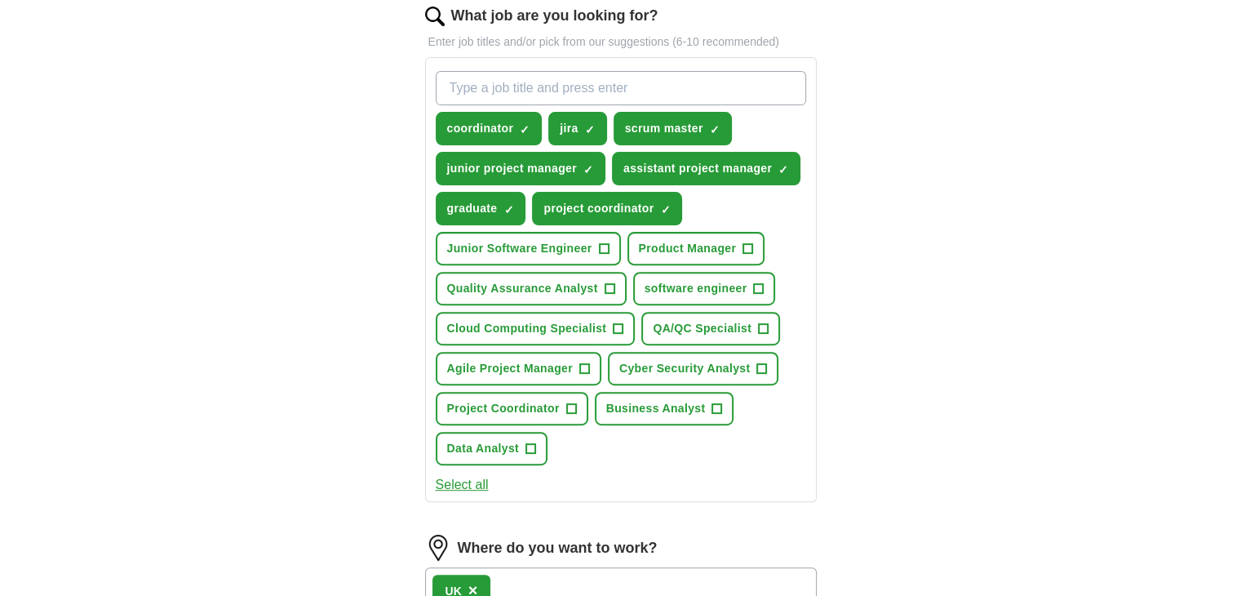
type input "s"
type input "junior"
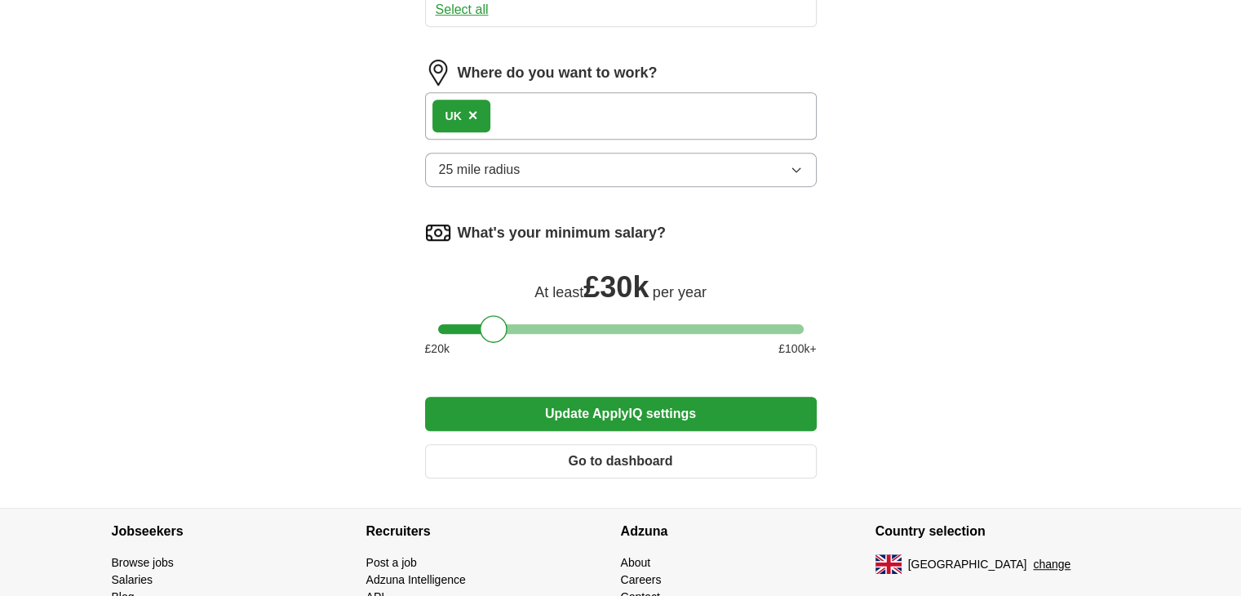
scroll to position [1088, 0]
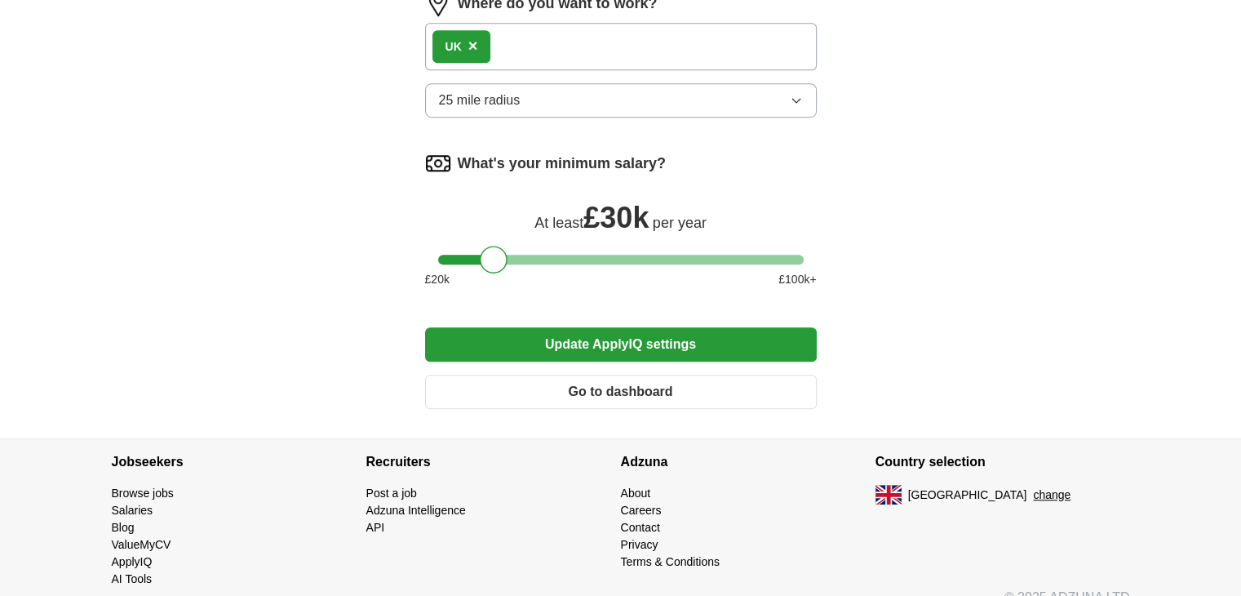
click at [621, 334] on button "Update ApplyIQ settings" at bounding box center [621, 344] width 392 height 34
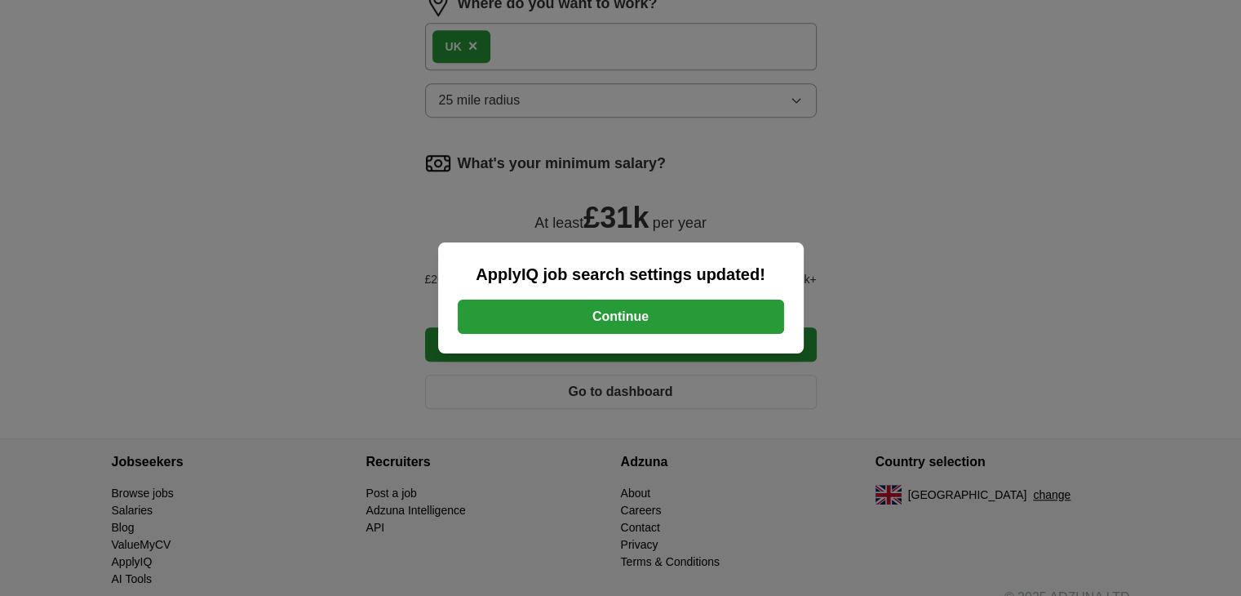
click at [594, 317] on button "Continue" at bounding box center [621, 316] width 326 height 34
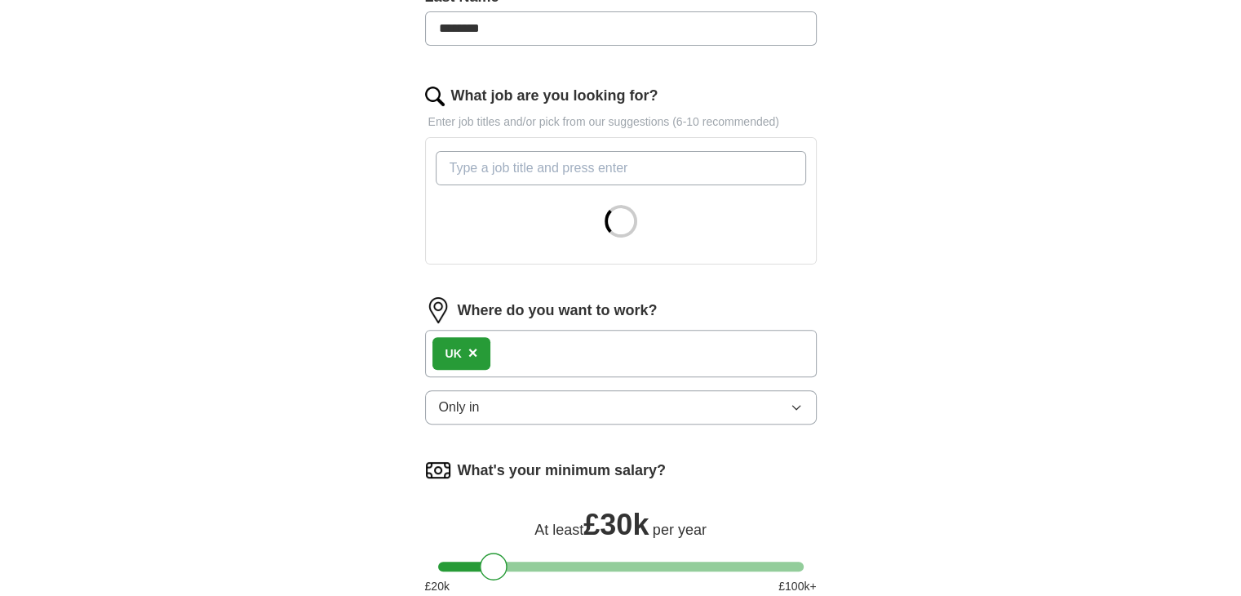
scroll to position [272, 0]
